Goal: Go to known website: Access a specific website the user already knows

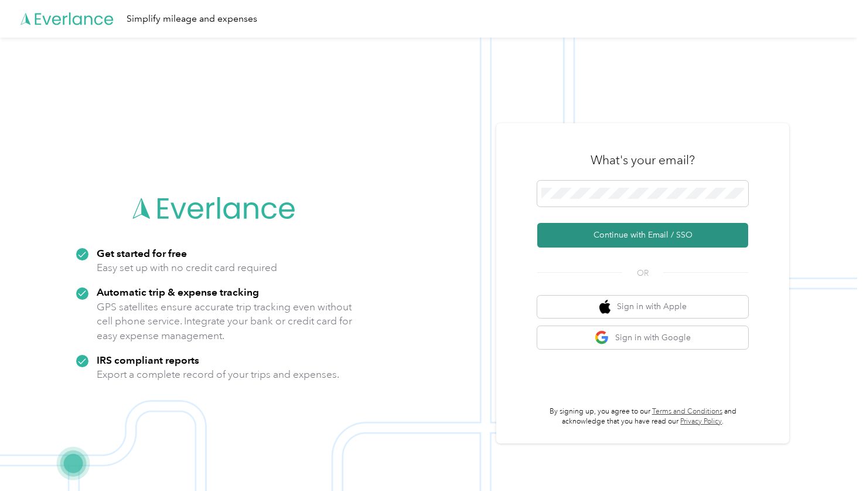
click at [664, 236] on button "Continue with Email / SSO" at bounding box center [643, 235] width 211 height 25
